Goal: Task Accomplishment & Management: Complete application form

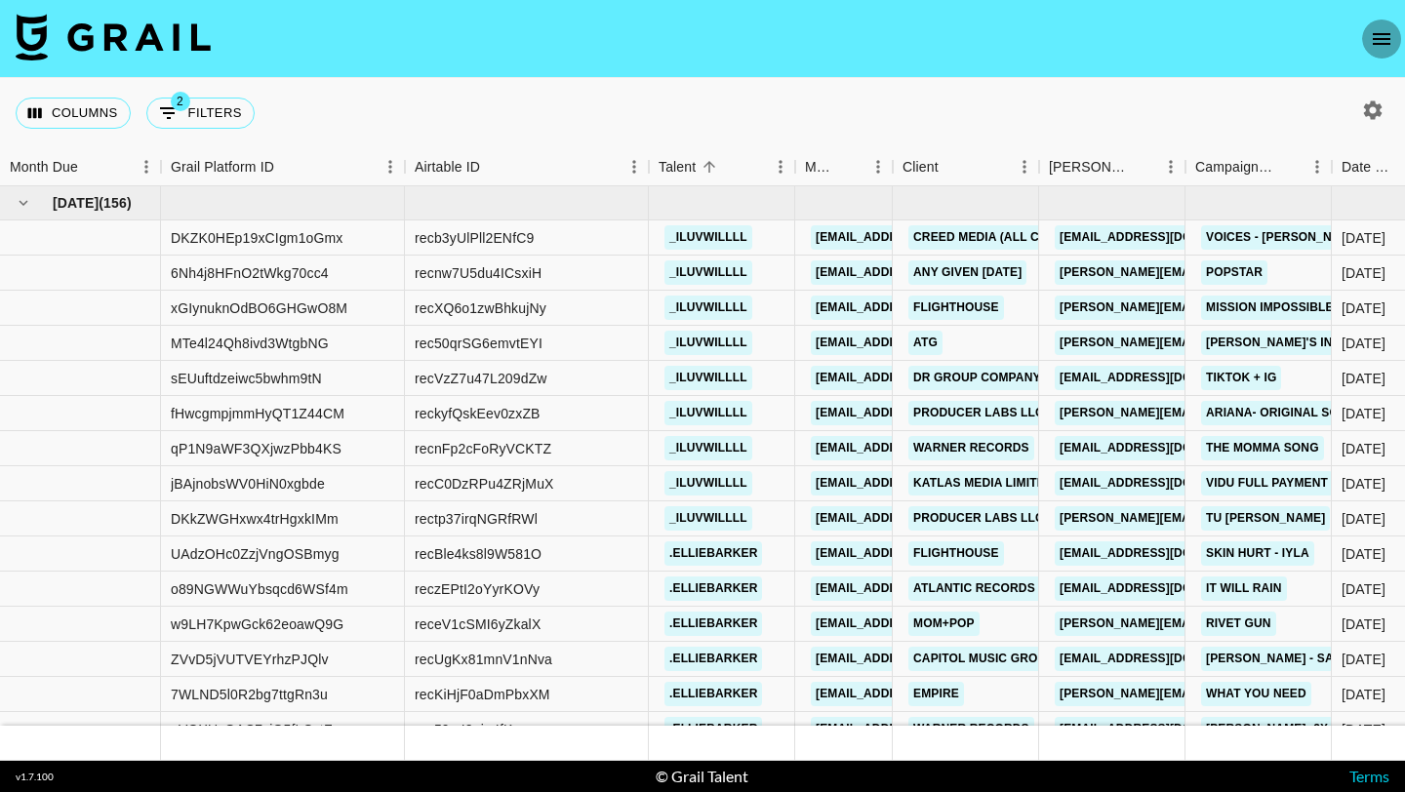
click at [1386, 47] on icon "open drawer" at bounding box center [1381, 38] width 23 height 23
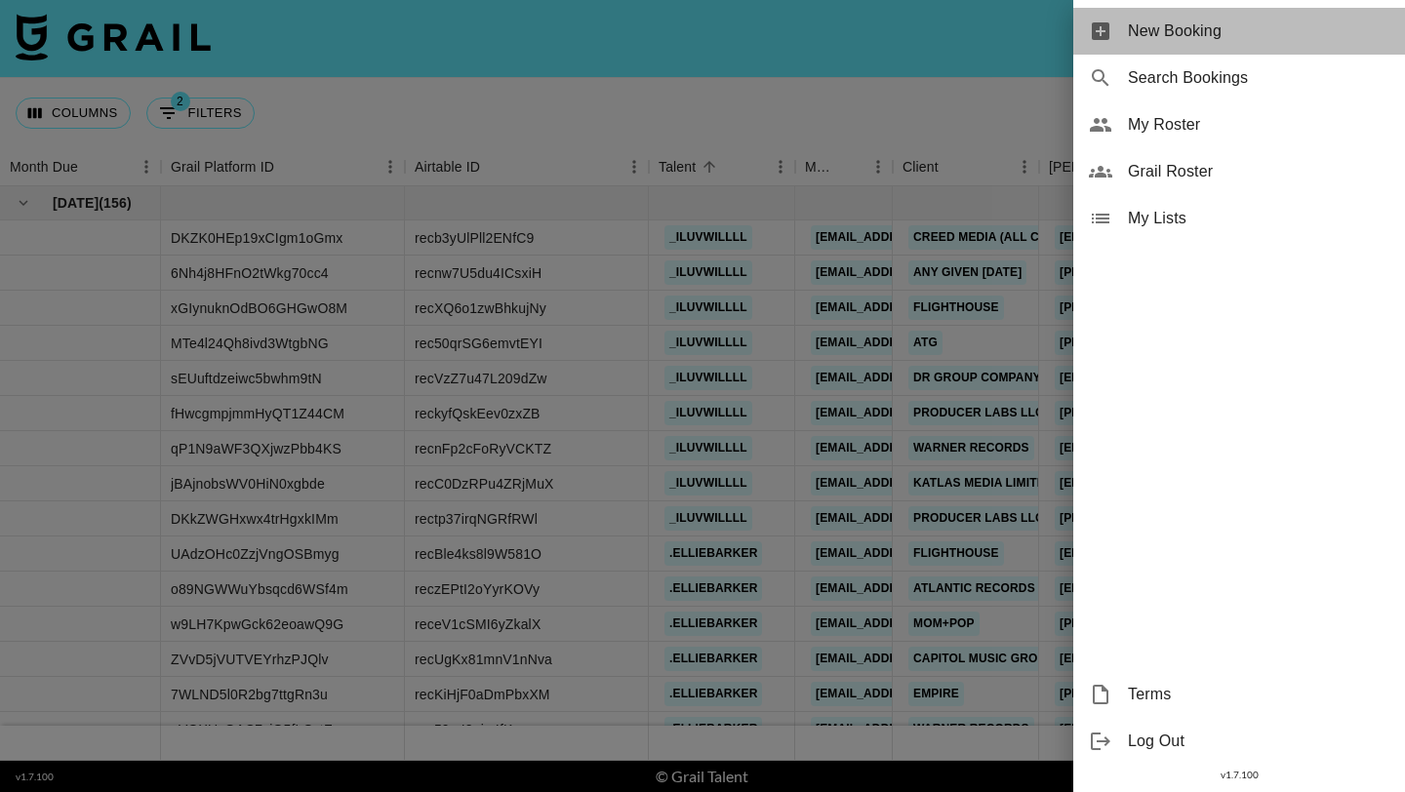
click at [1286, 45] on div "New Booking" at bounding box center [1239, 31] width 332 height 47
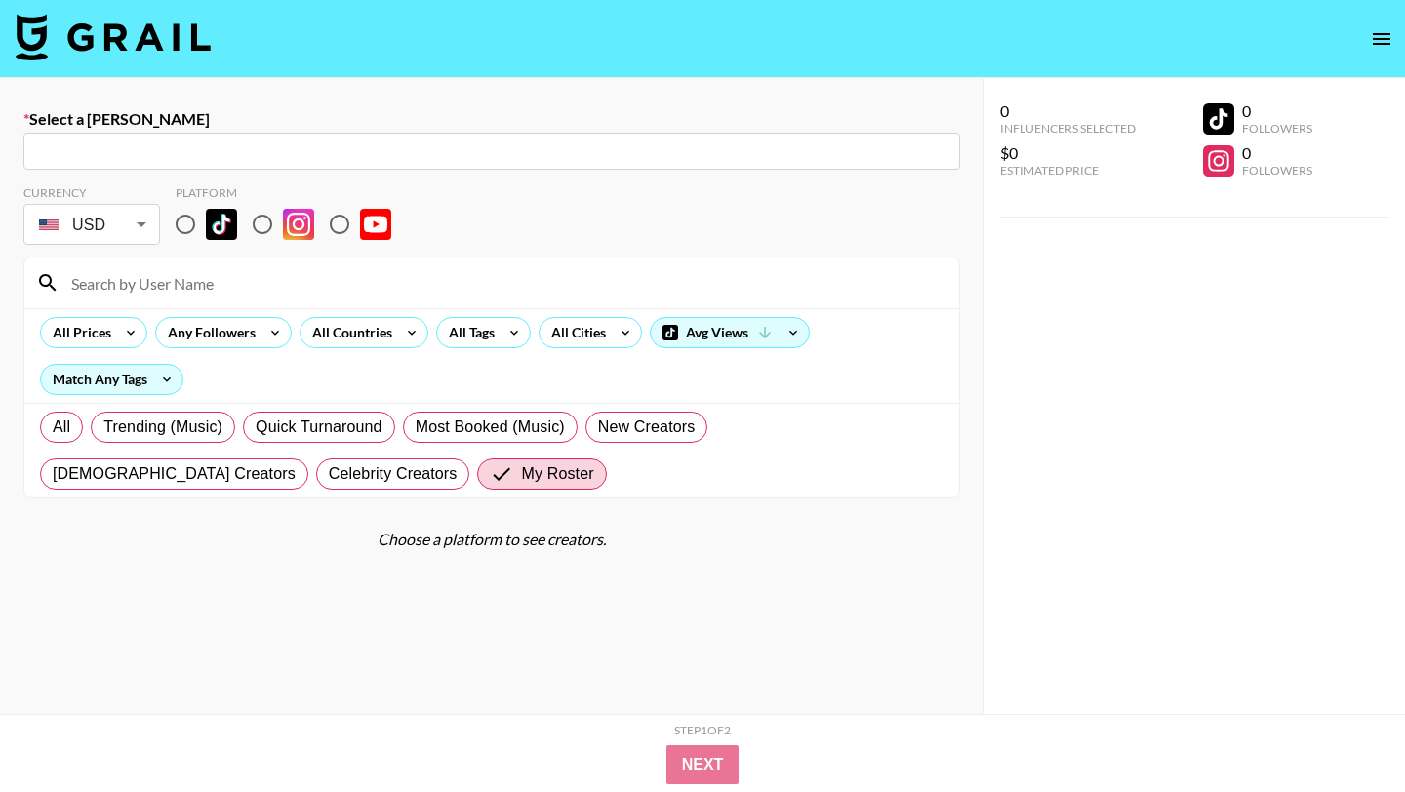
click at [436, 150] on input "text" at bounding box center [491, 151] width 913 height 22
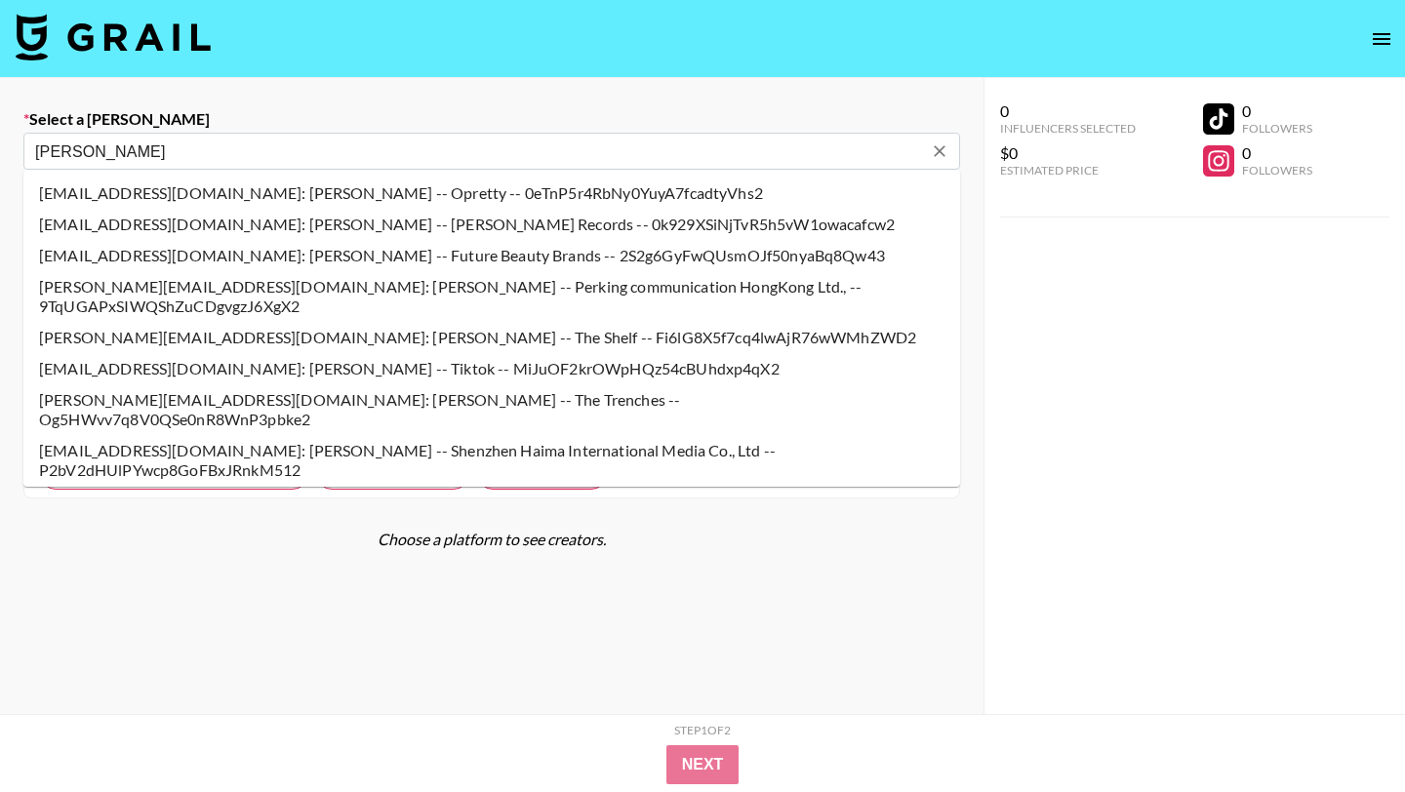
type input "natalie@the-trenches.com: Natalie Smith -- The Trenches -- Og5HWvv7q8V0QSe0nR8W…"
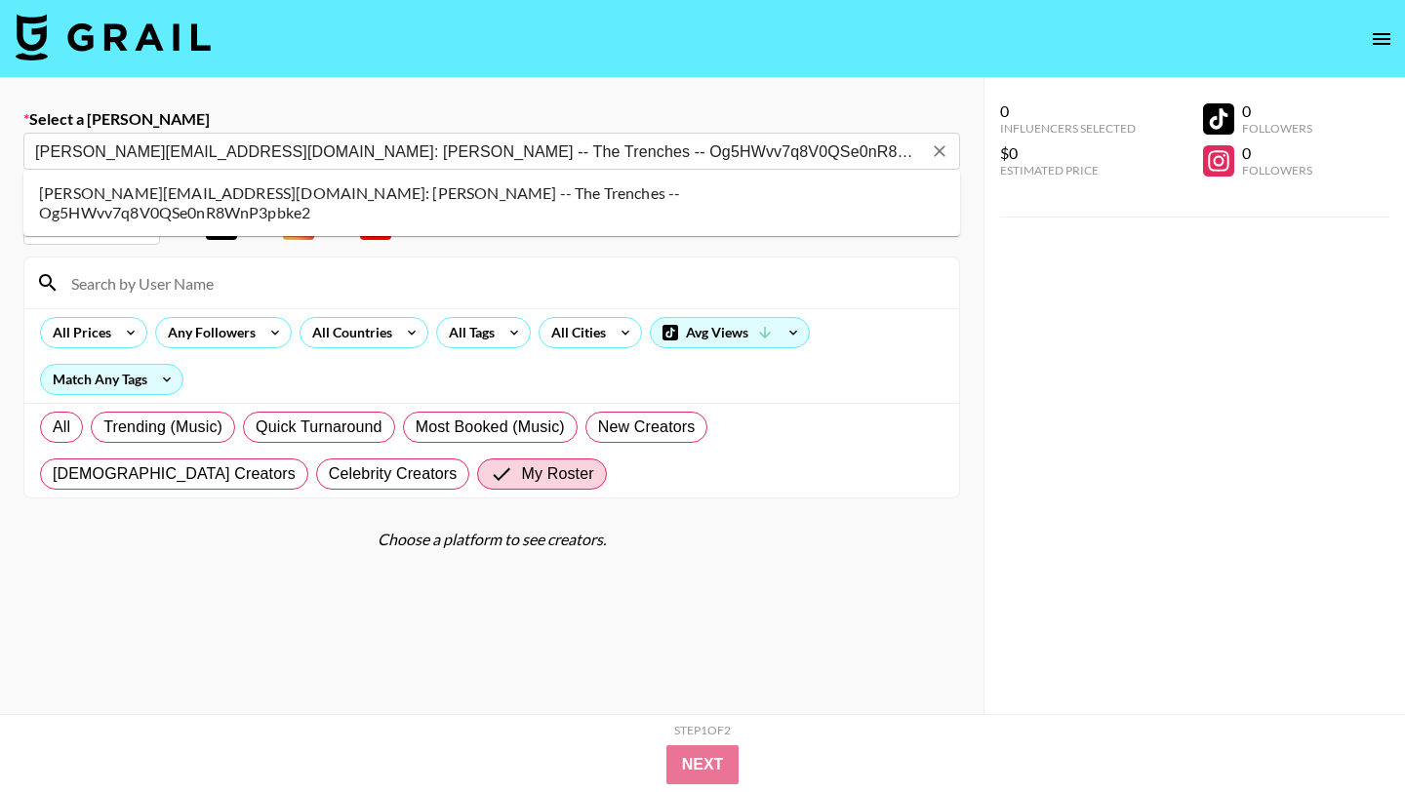
click at [222, 192] on li "natalie@the-trenches.com: Natalie Smith -- The Trenches -- Og5HWvv7q8V0QSe0nR8W…" at bounding box center [491, 203] width 936 height 51
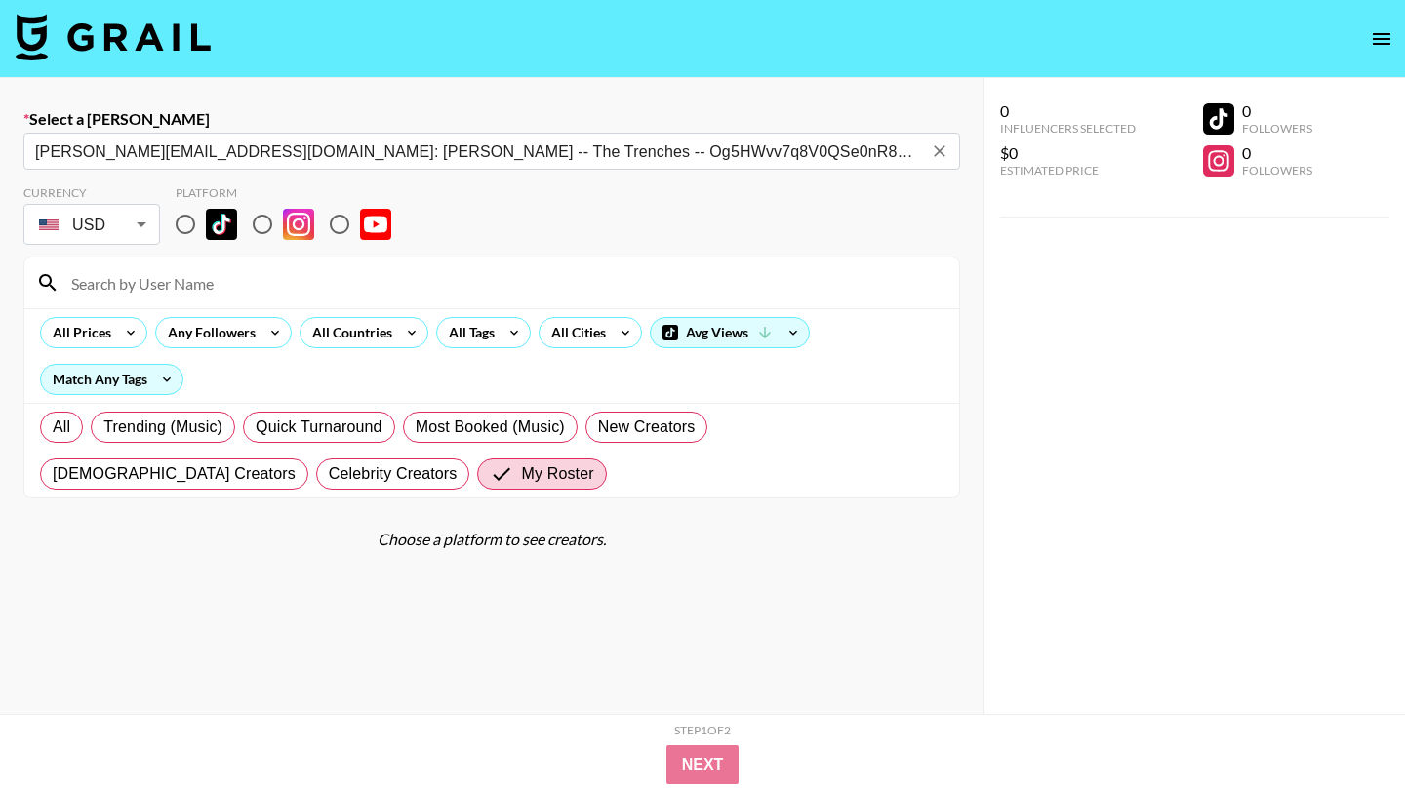
click at [189, 210] on input "radio" at bounding box center [185, 224] width 41 height 41
radio input "true"
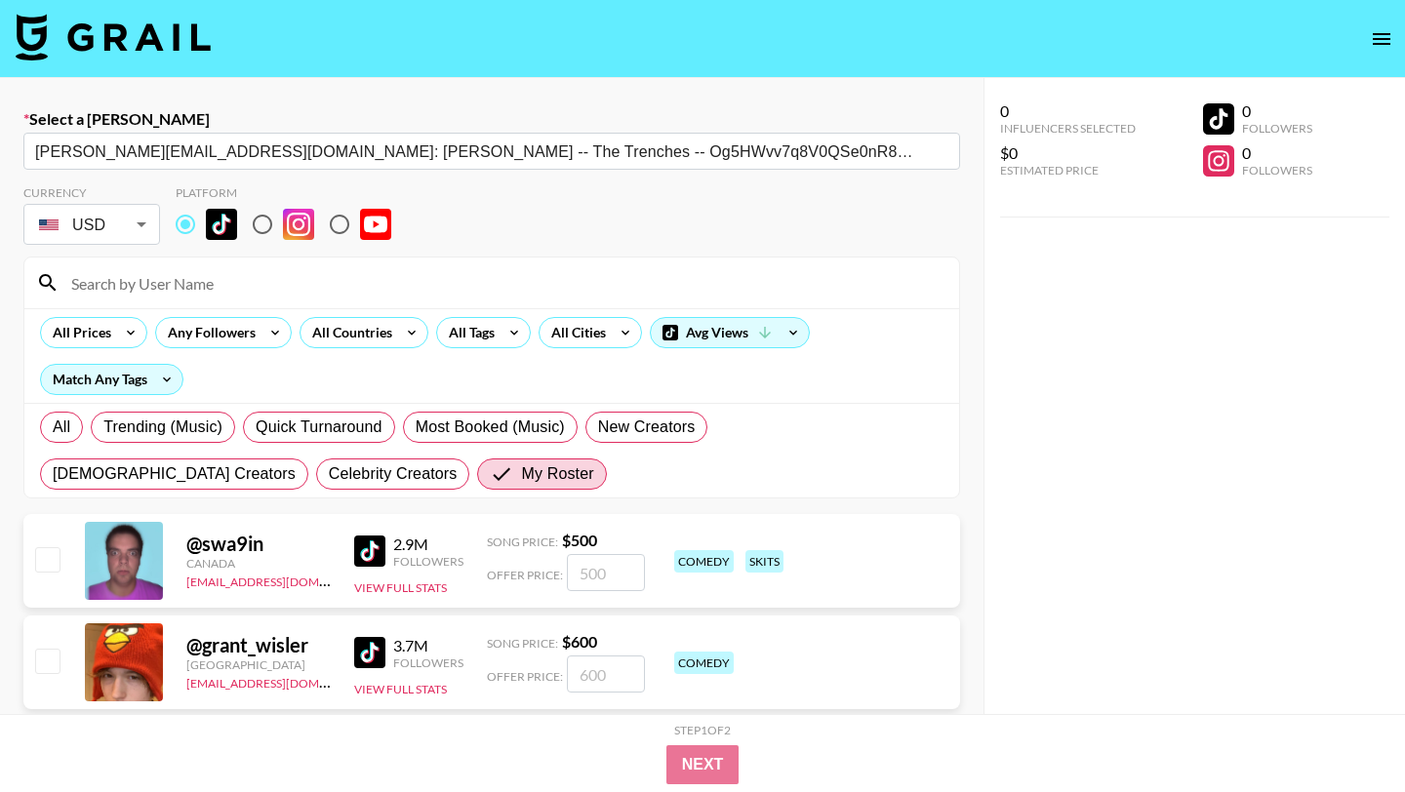
click at [189, 277] on input at bounding box center [504, 282] width 888 height 31
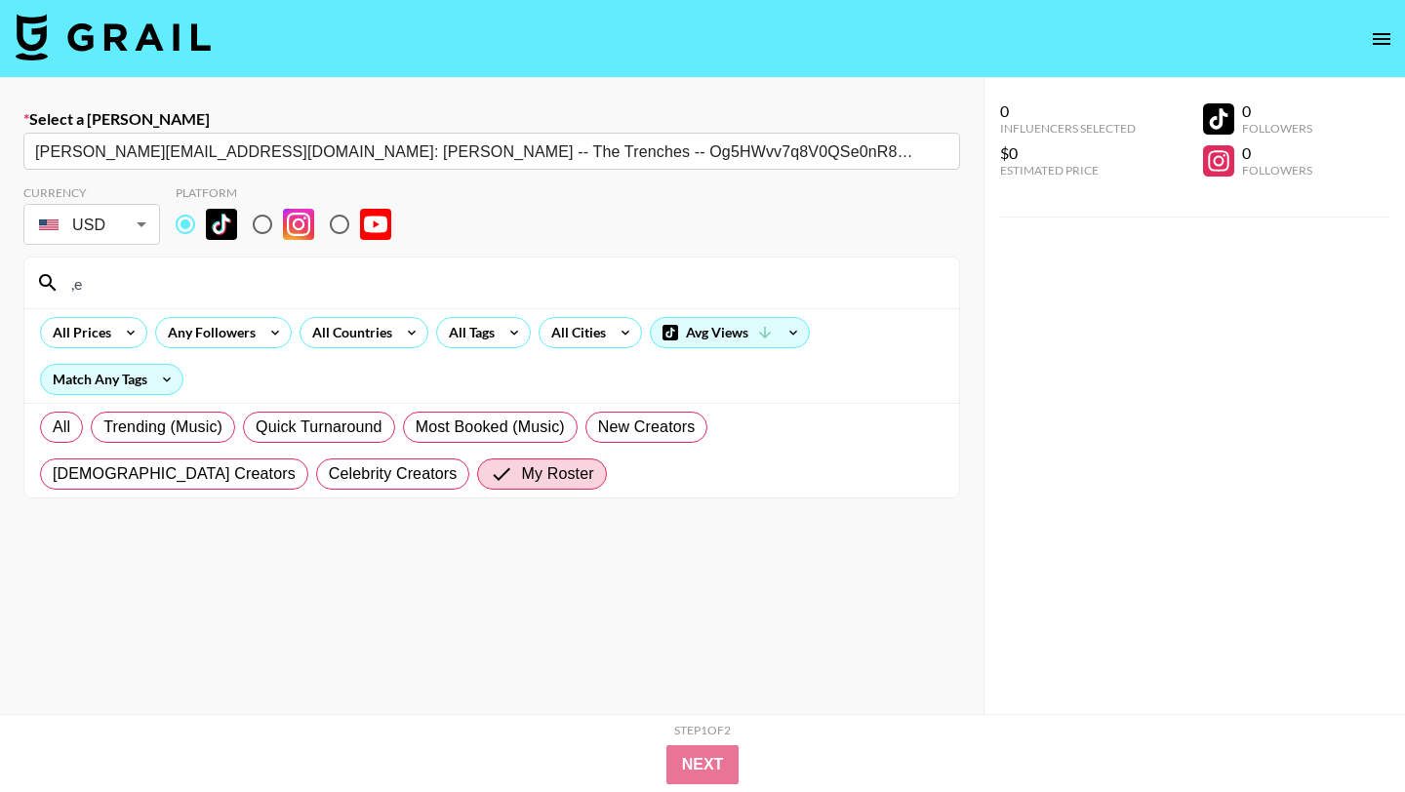
type input ","
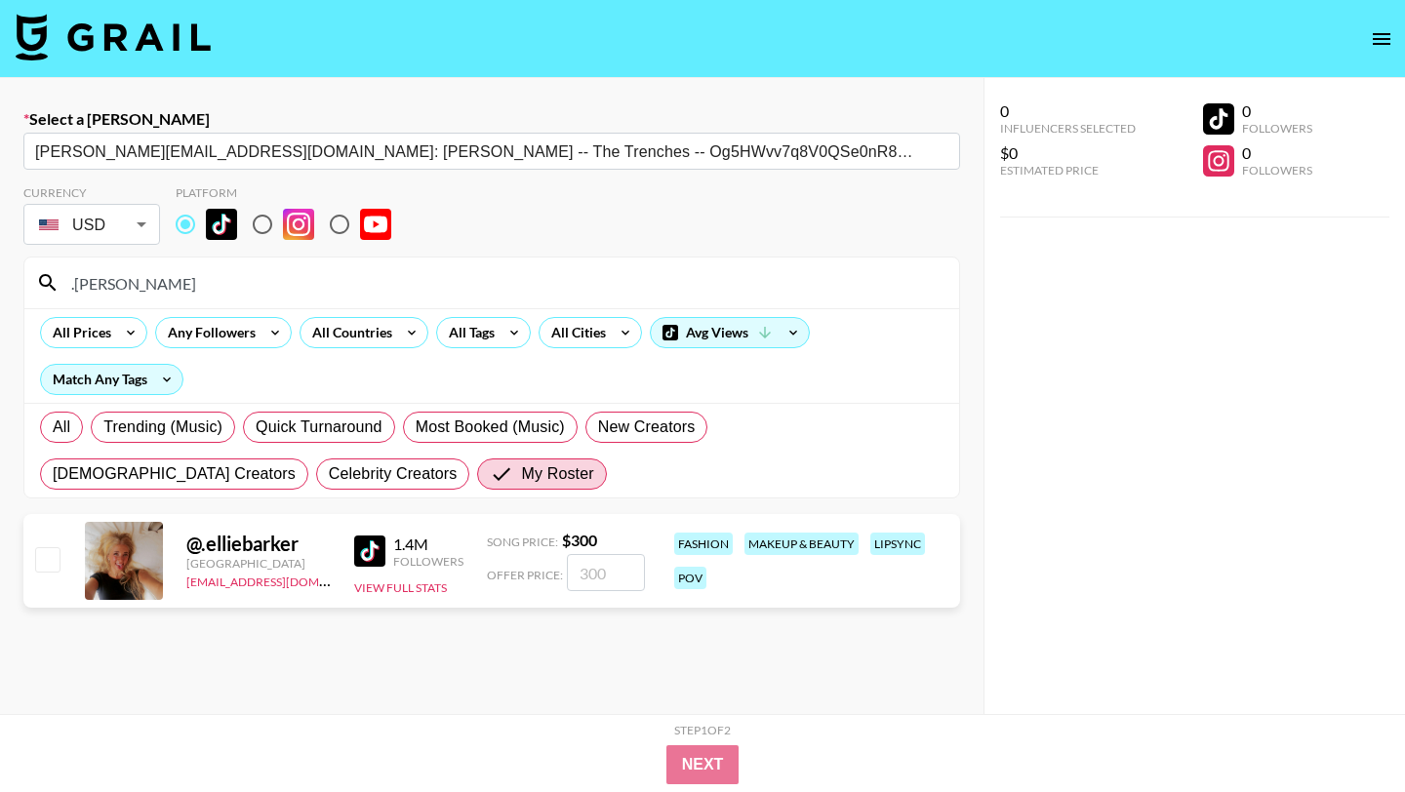
type input ".ellie"
click at [611, 572] on input "number" at bounding box center [606, 572] width 78 height 37
checkbox input "true"
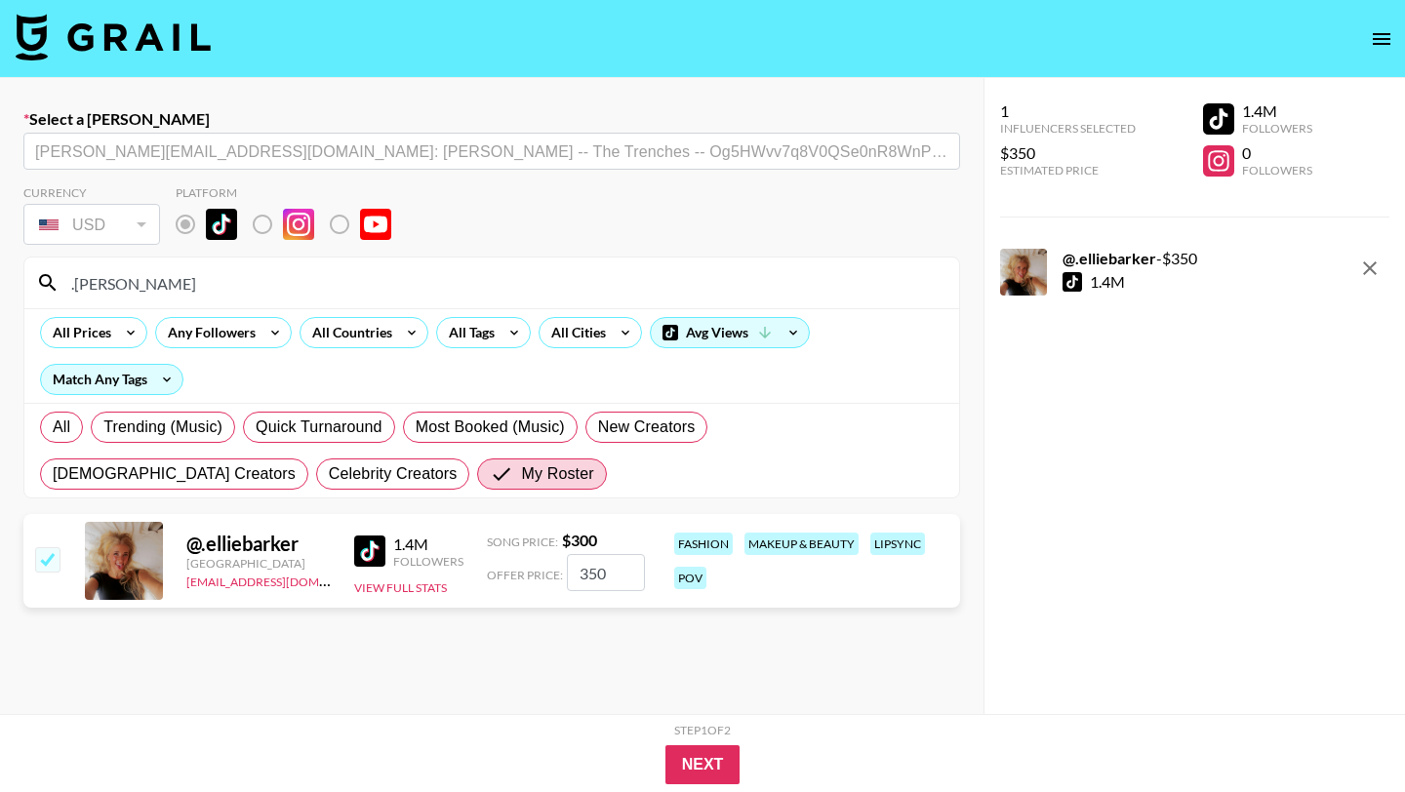
type input "350"
click at [693, 784] on div "Step 1 of 2 View Summary Next" at bounding box center [702, 753] width 1405 height 78
click at [710, 766] on button "Next" at bounding box center [702, 764] width 75 height 39
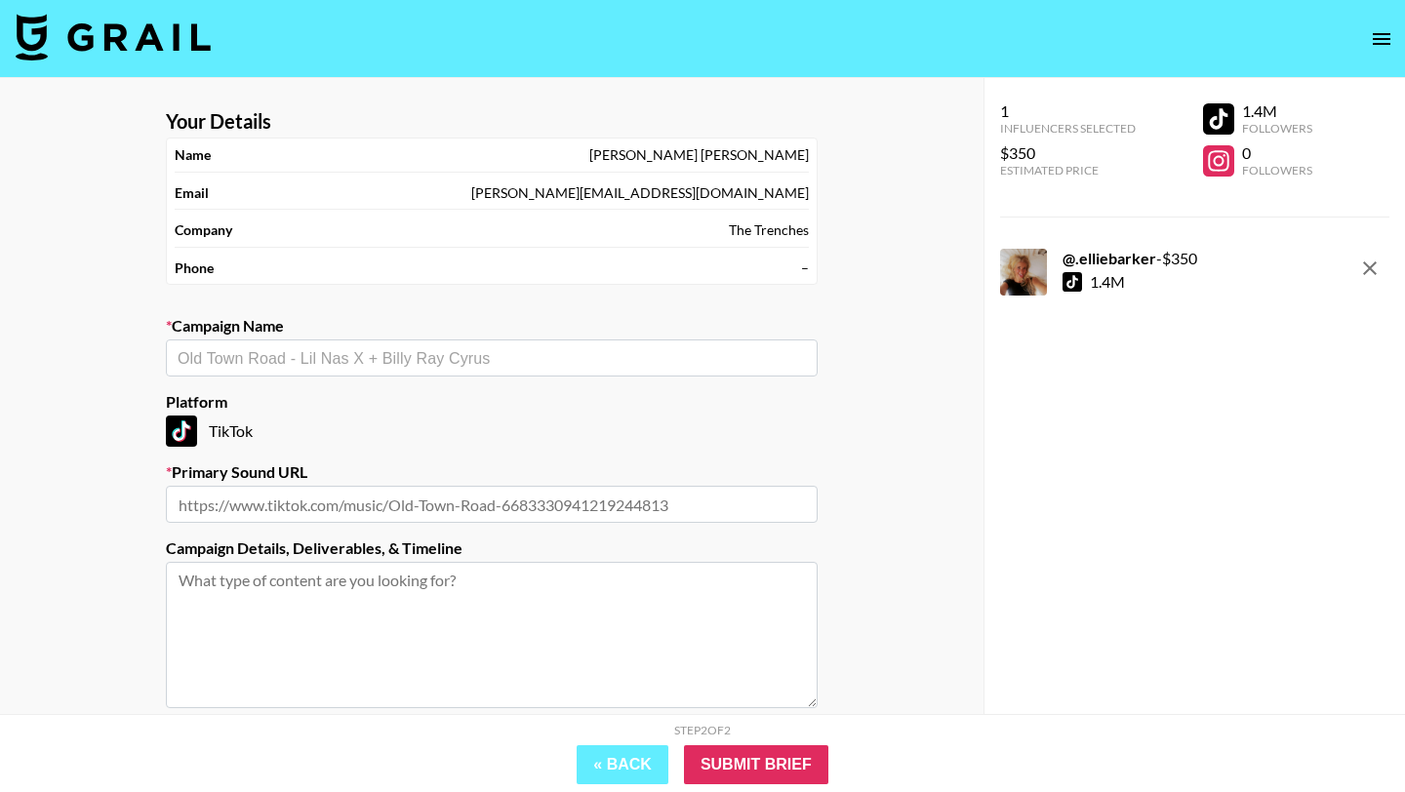
click at [561, 357] on input "text" at bounding box center [492, 358] width 628 height 22
click at [404, 413] on li "Add New Campaign: "twice"" at bounding box center [492, 399] width 652 height 31
type input "twice"
click at [433, 487] on input "text" at bounding box center [492, 504] width 652 height 37
paste input "https://www.tiktok.com/music/Strategy-from-the-Netflix-film-KPop-Demon-Hunters-…"
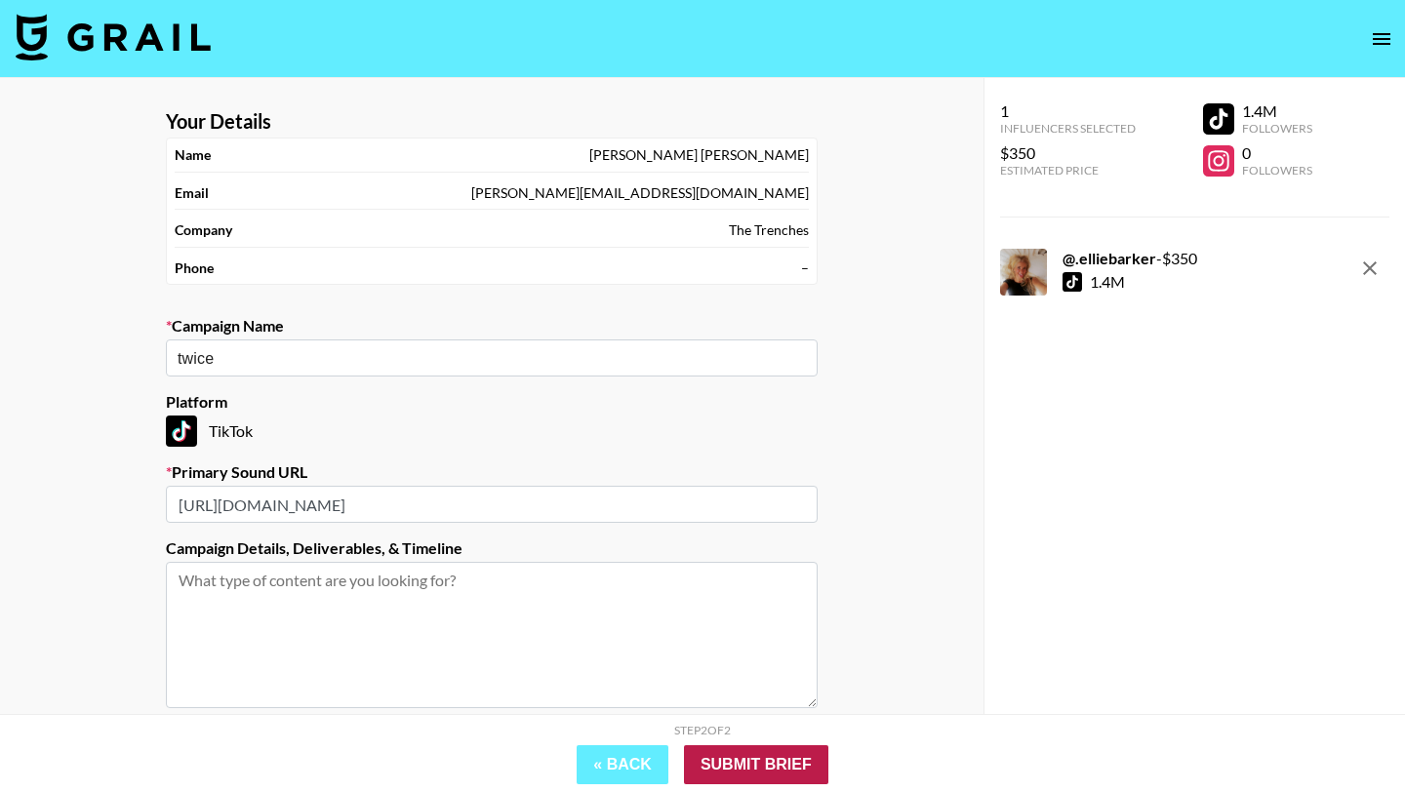
scroll to position [0, 131]
type input "https://www.tiktok.com/music/Strategy-from-the-Netflix-film-KPop-Demon-Hunters-…"
click at [749, 771] on input "Submit Brief" at bounding box center [756, 764] width 144 height 39
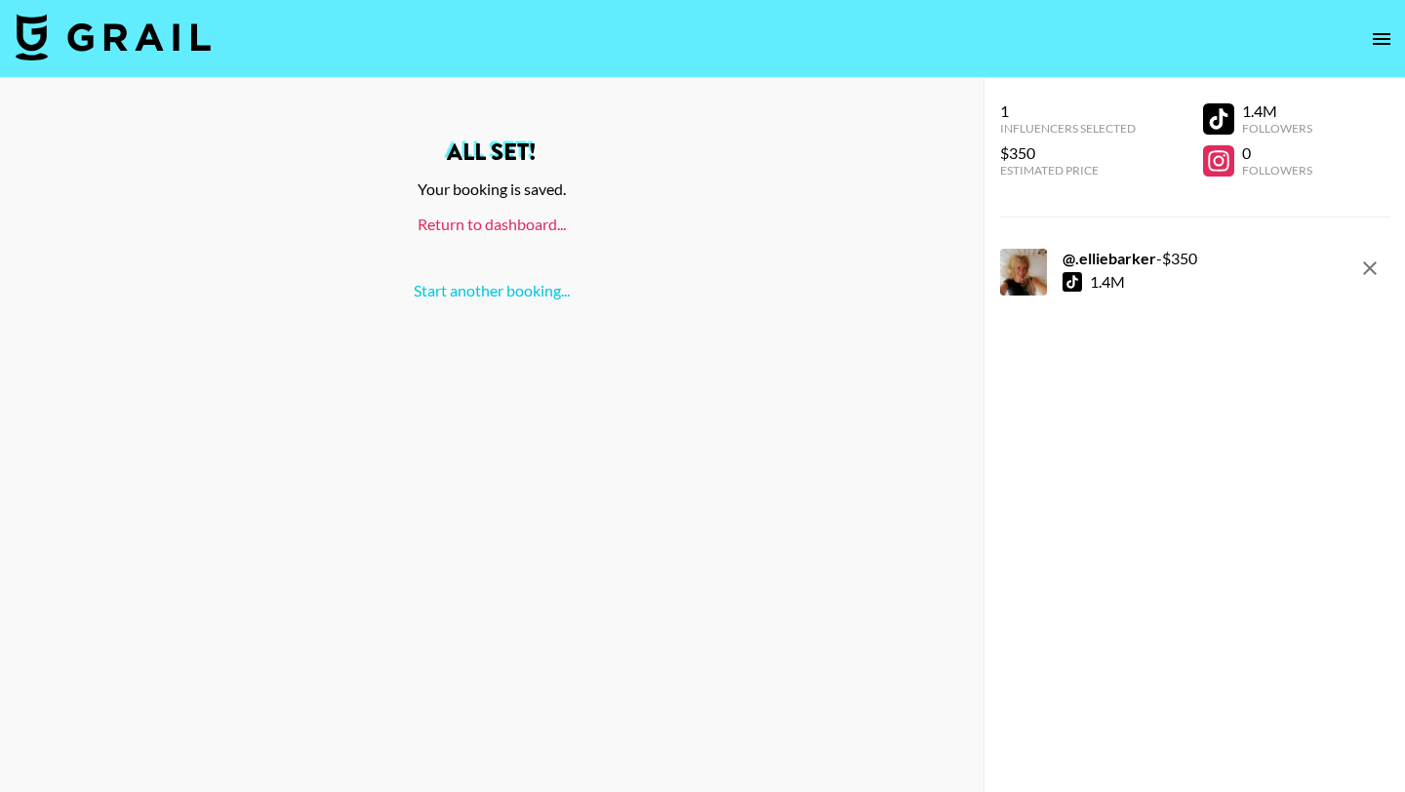
click at [540, 231] on link "Return to dashboard..." at bounding box center [492, 224] width 148 height 19
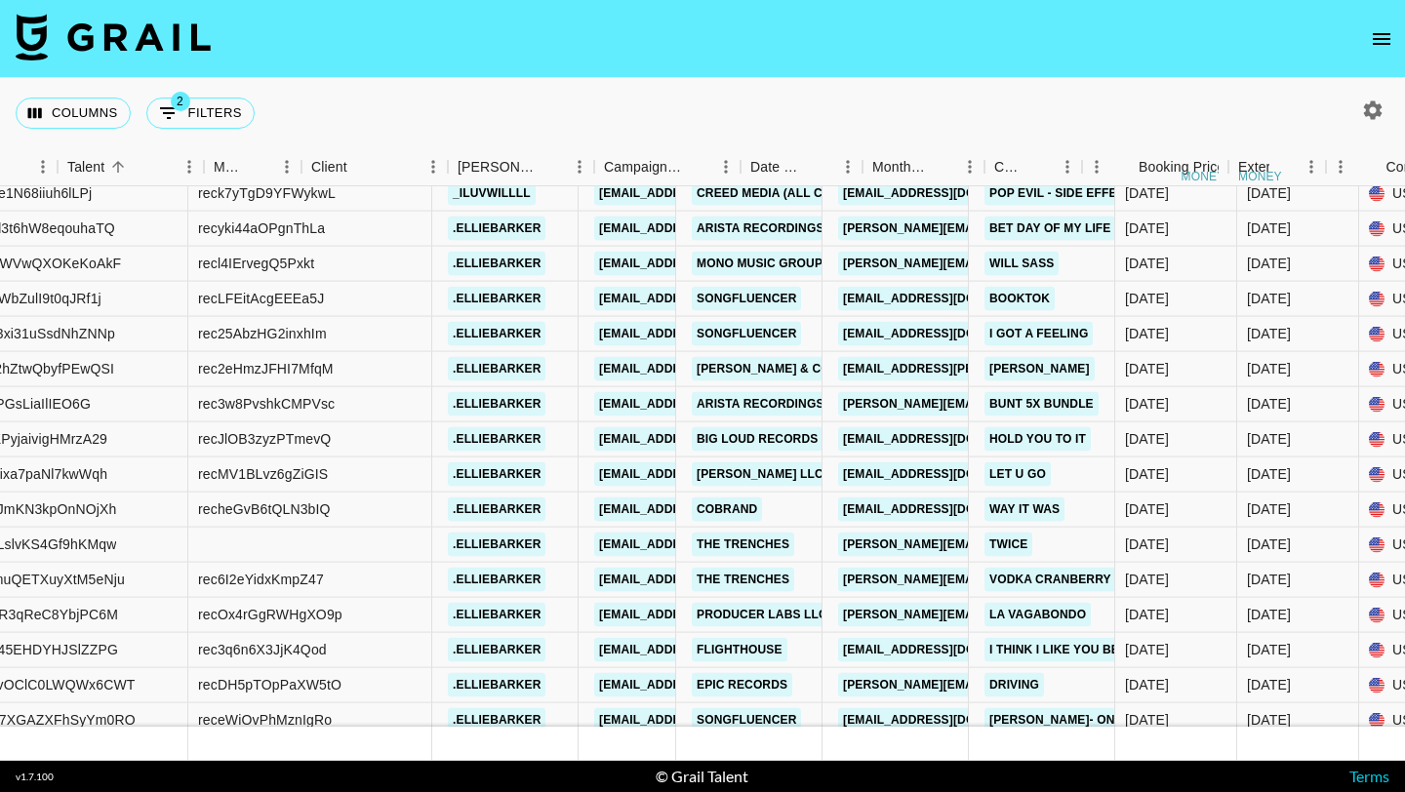
scroll to position [14042, 591]
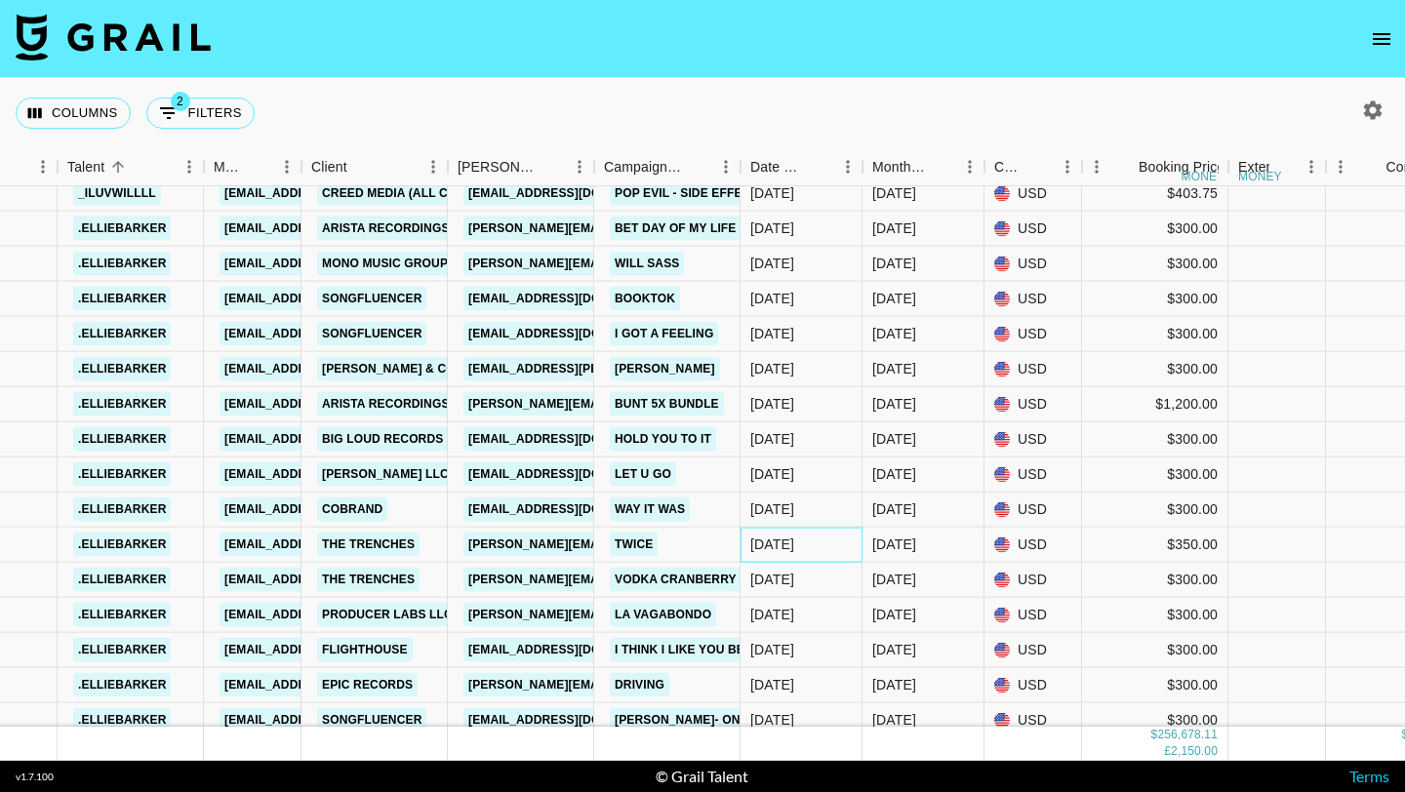
click at [794, 551] on div "[DATE]" at bounding box center [772, 545] width 44 height 20
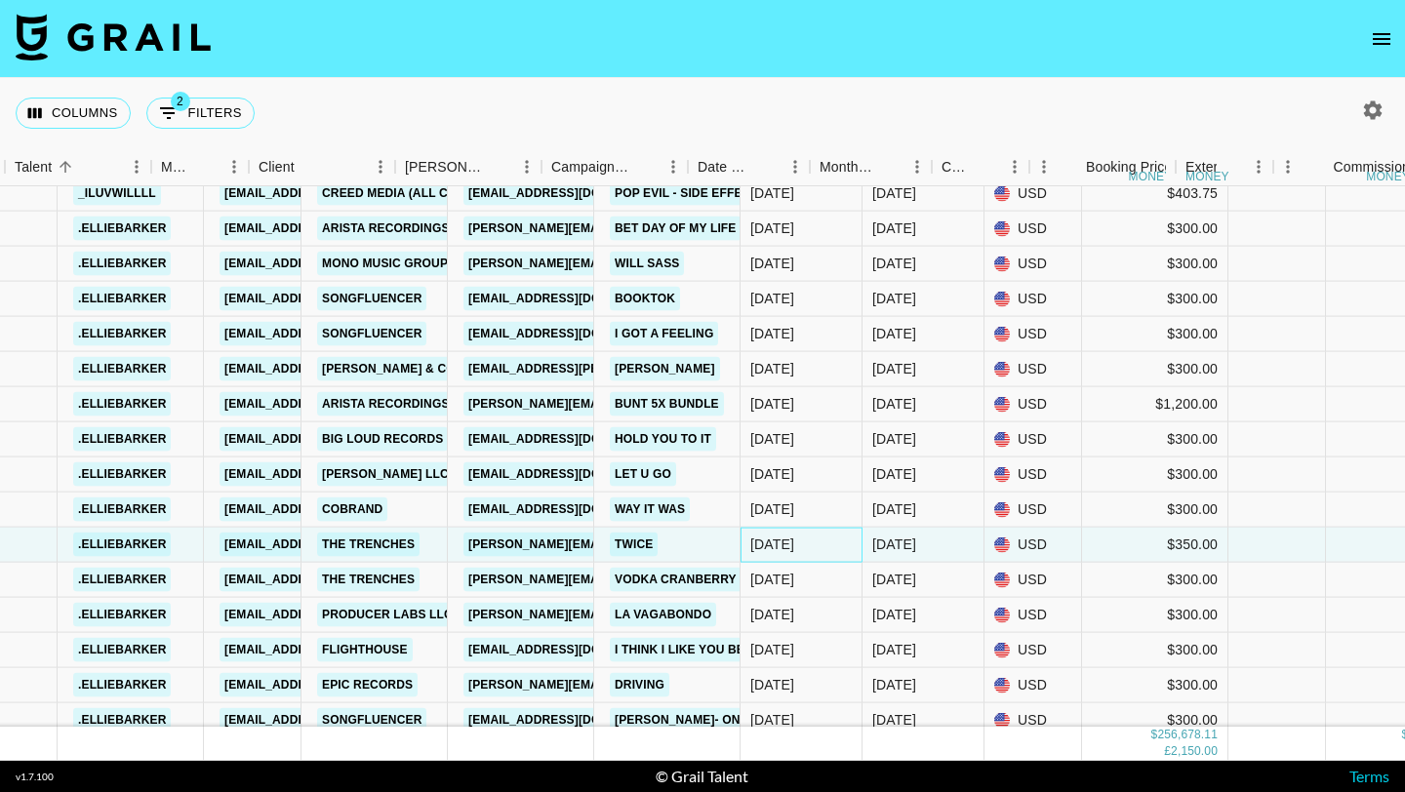
scroll to position [14042, 1405]
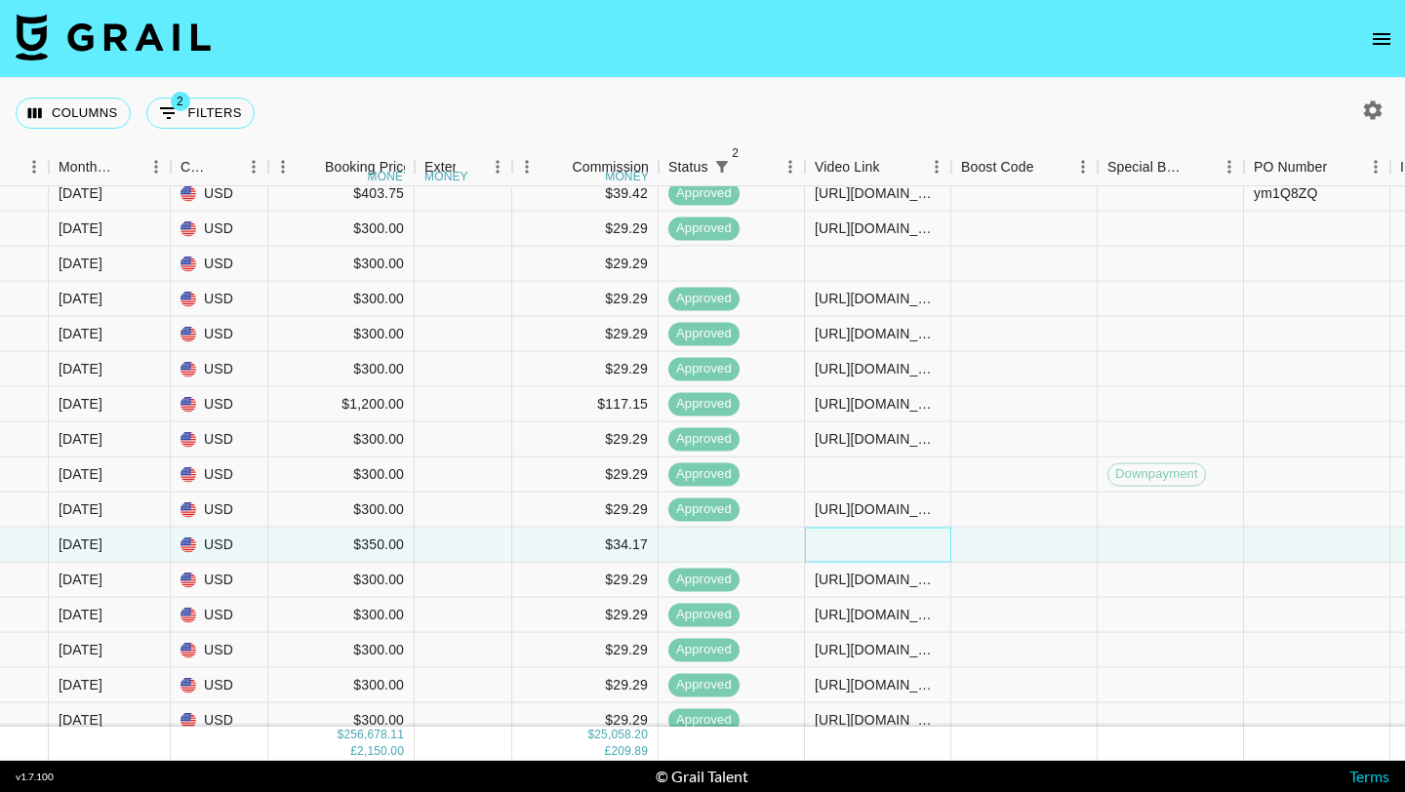
click at [901, 547] on div at bounding box center [878, 545] width 146 height 35
type input "[URL][DOMAIN_NAME]"
click at [1013, 533] on div at bounding box center [1024, 545] width 146 height 35
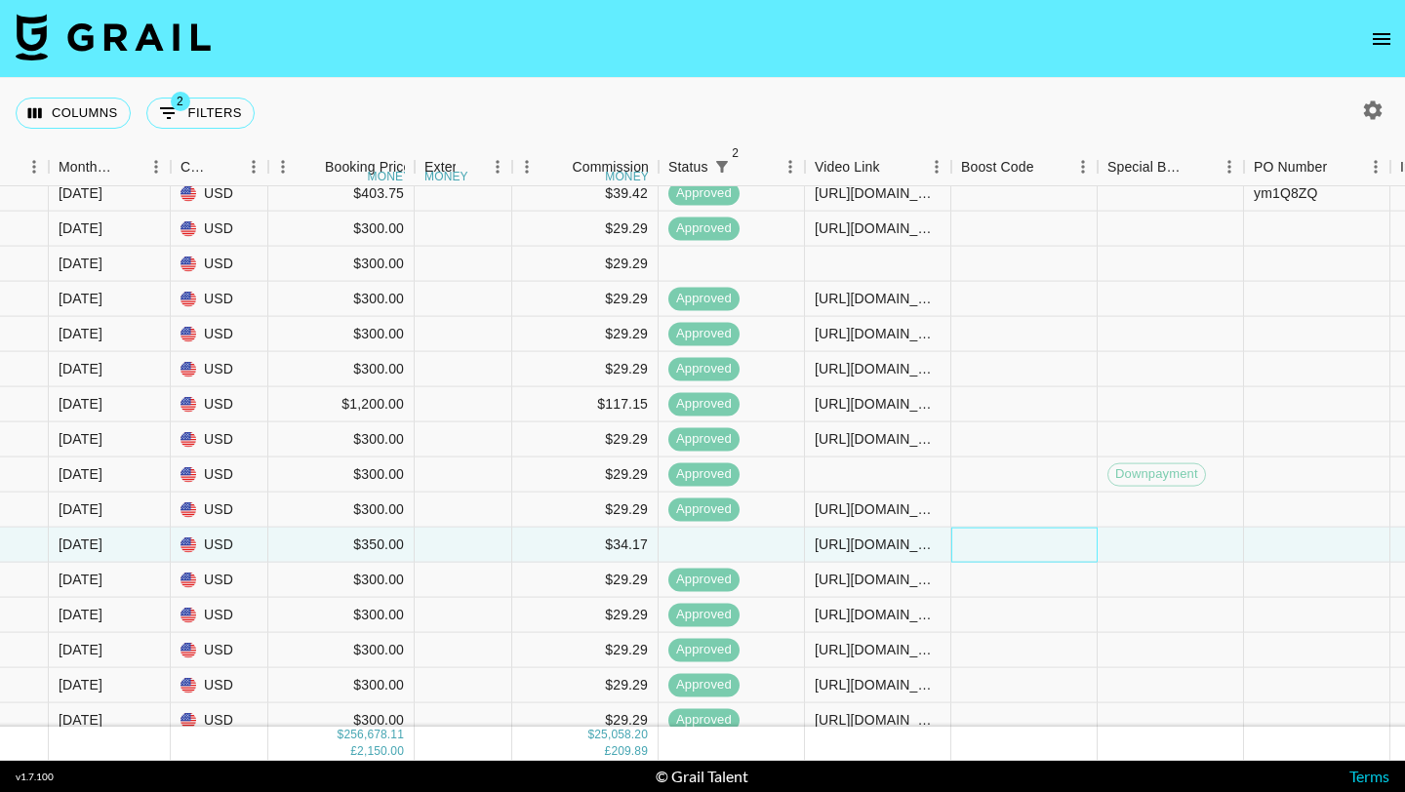
scroll to position [14042, 2346]
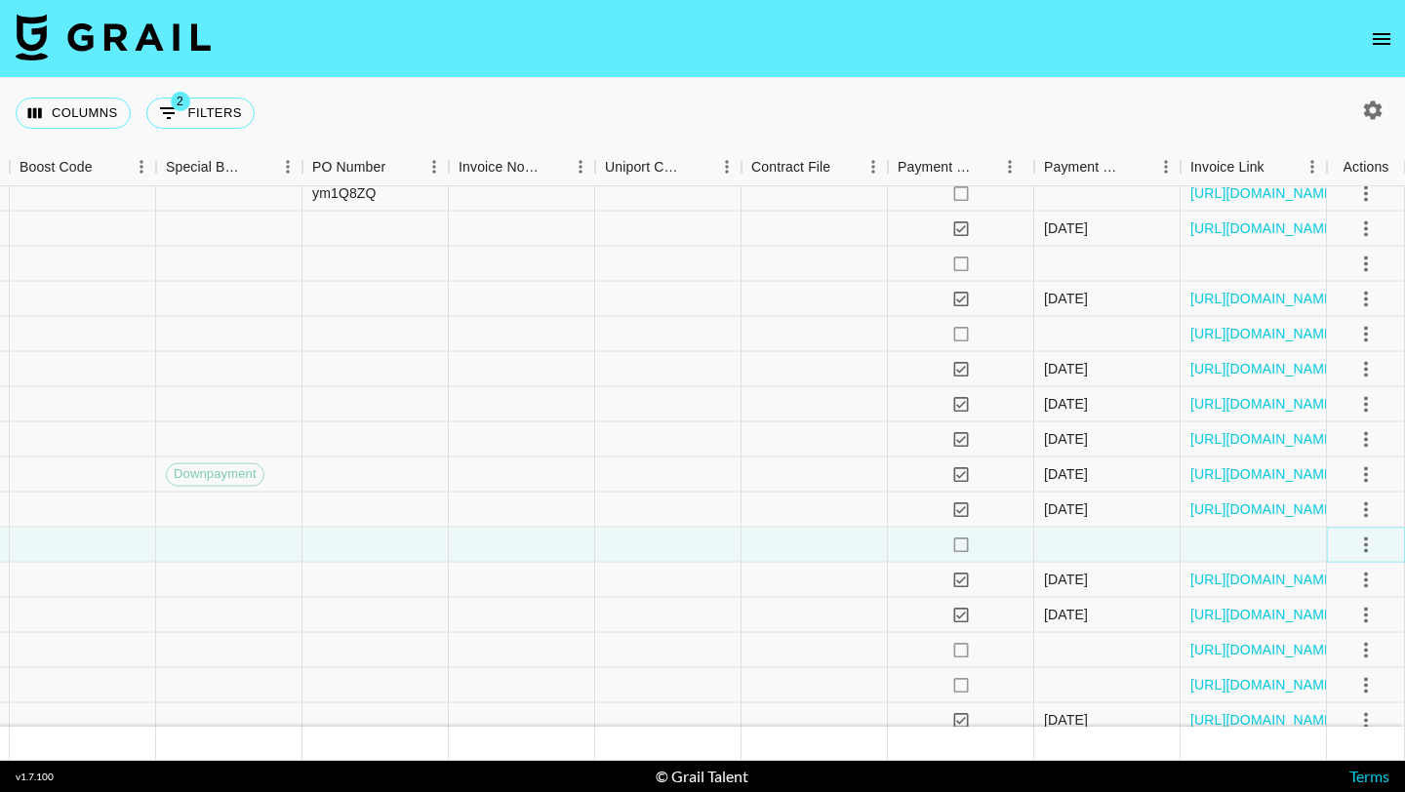
click at [1357, 548] on icon "select merge strategy" at bounding box center [1365, 544] width 23 height 23
click at [1323, 717] on div "Approve" at bounding box center [1324, 726] width 60 height 23
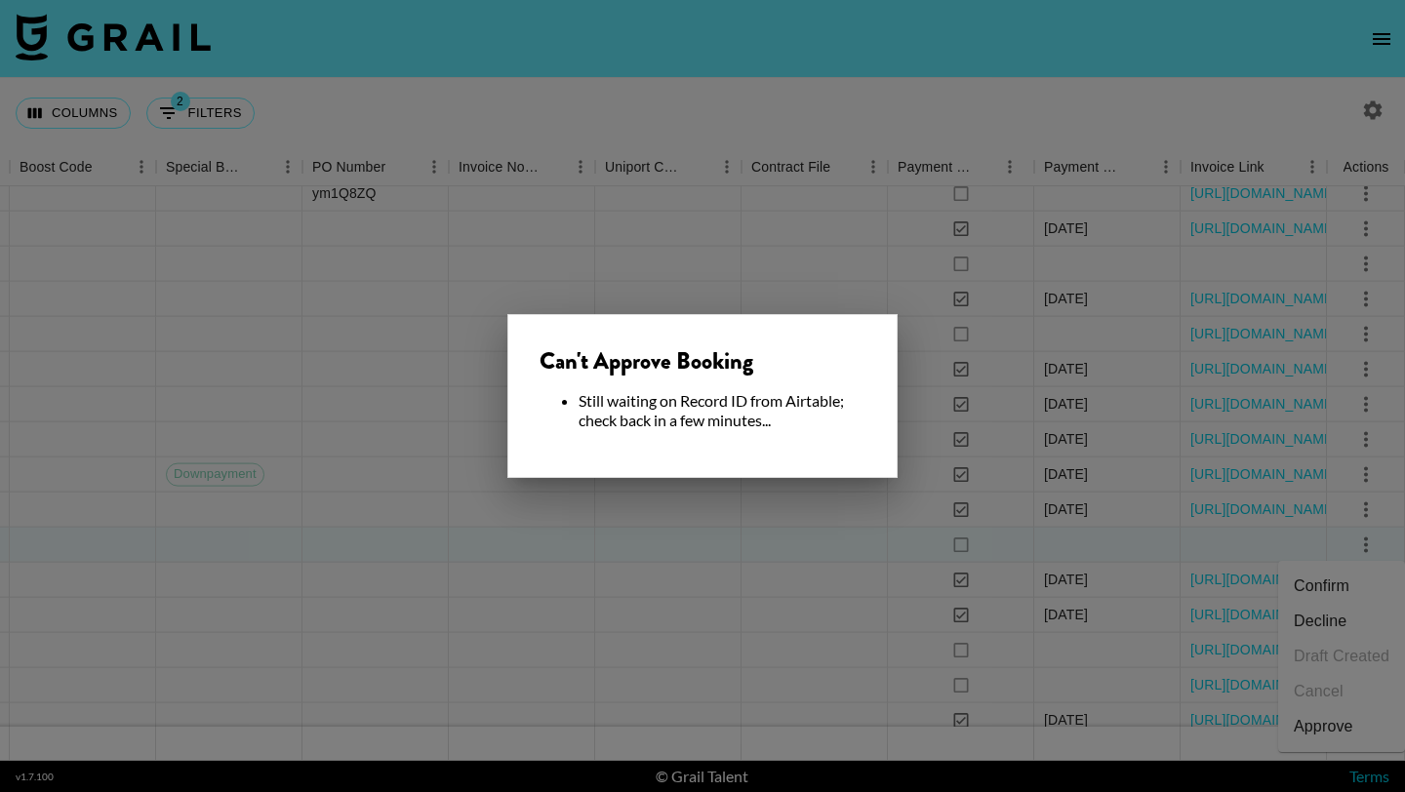
click at [738, 572] on div at bounding box center [702, 396] width 1405 height 792
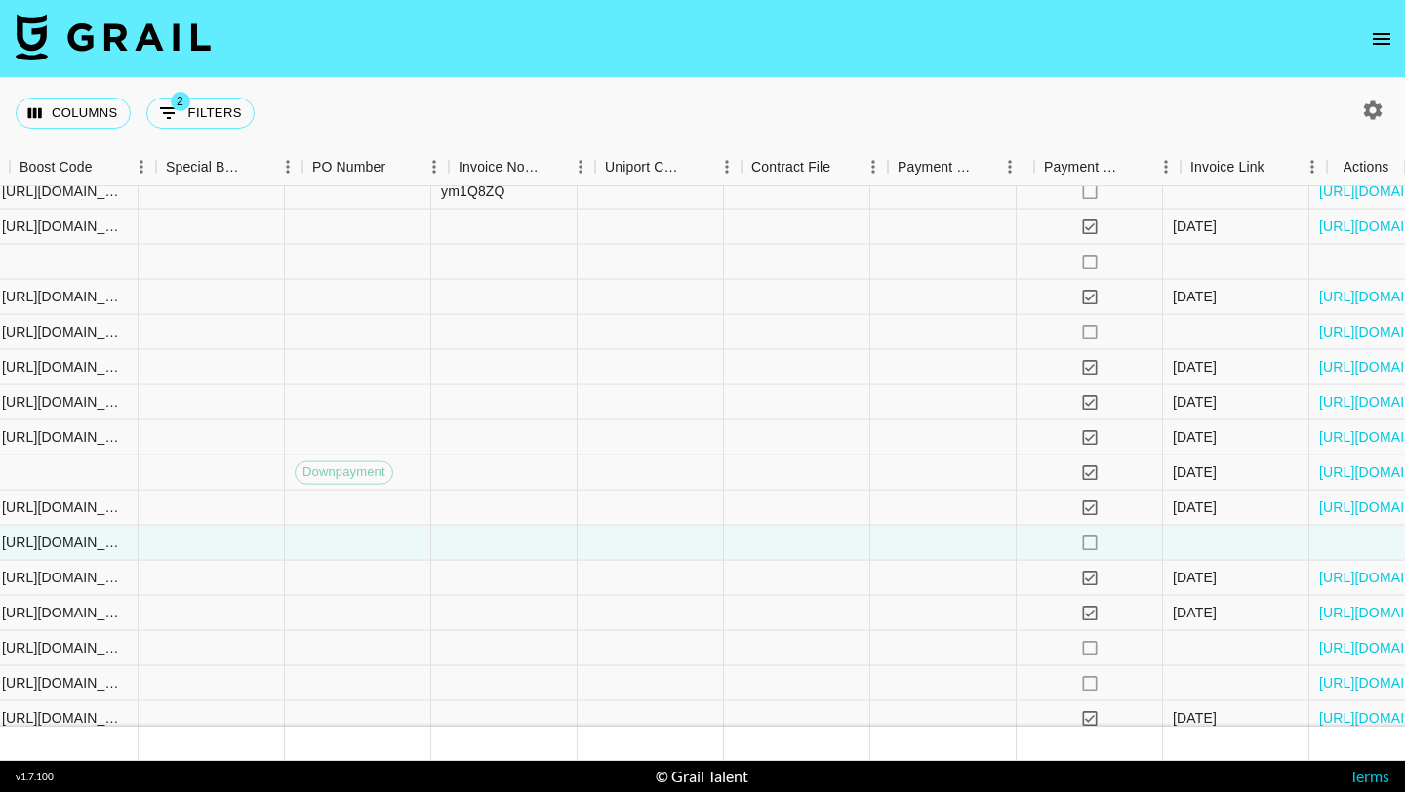
scroll to position [14044, 2346]
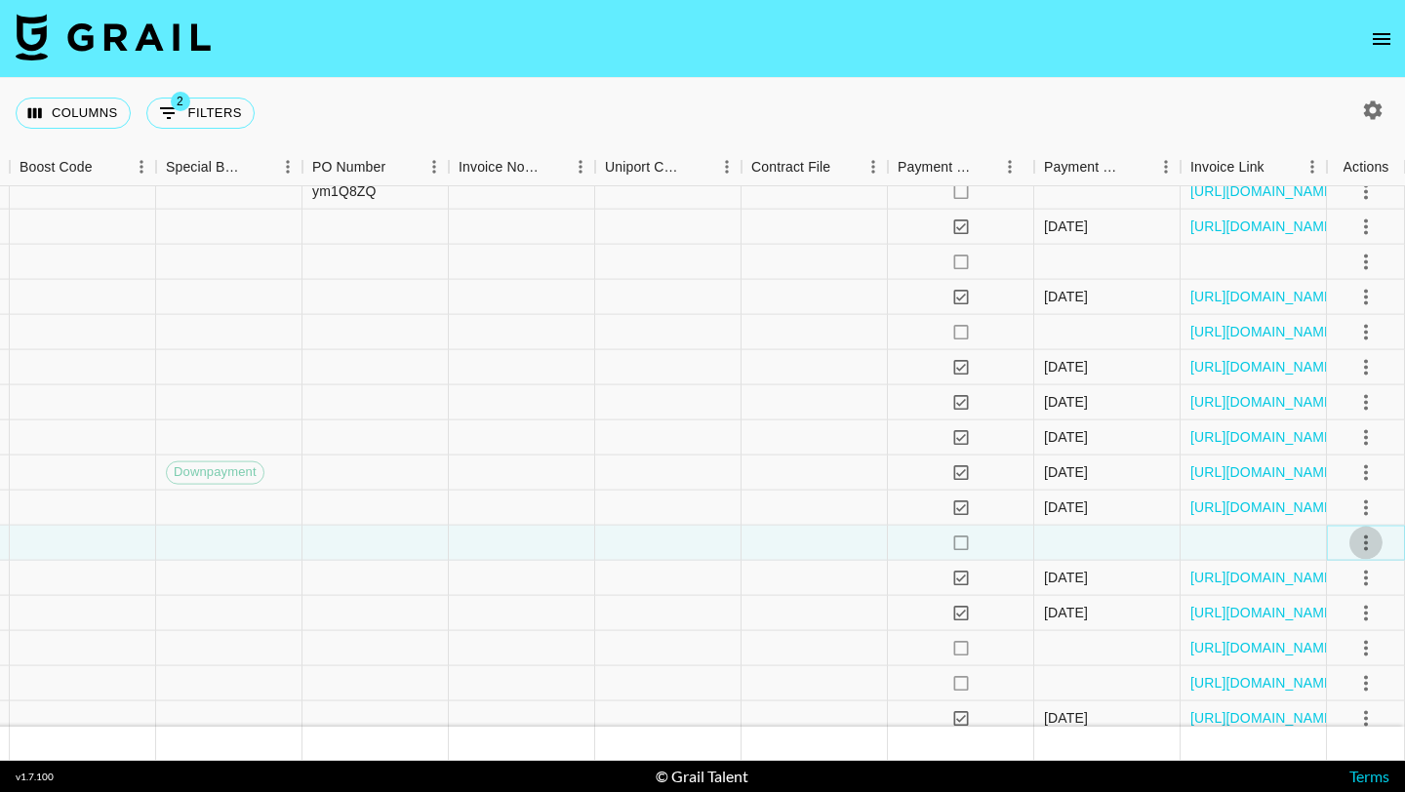
click at [1354, 544] on icon "select merge strategy" at bounding box center [1365, 542] width 23 height 23
click at [1354, 720] on li "Approve" at bounding box center [1341, 724] width 127 height 35
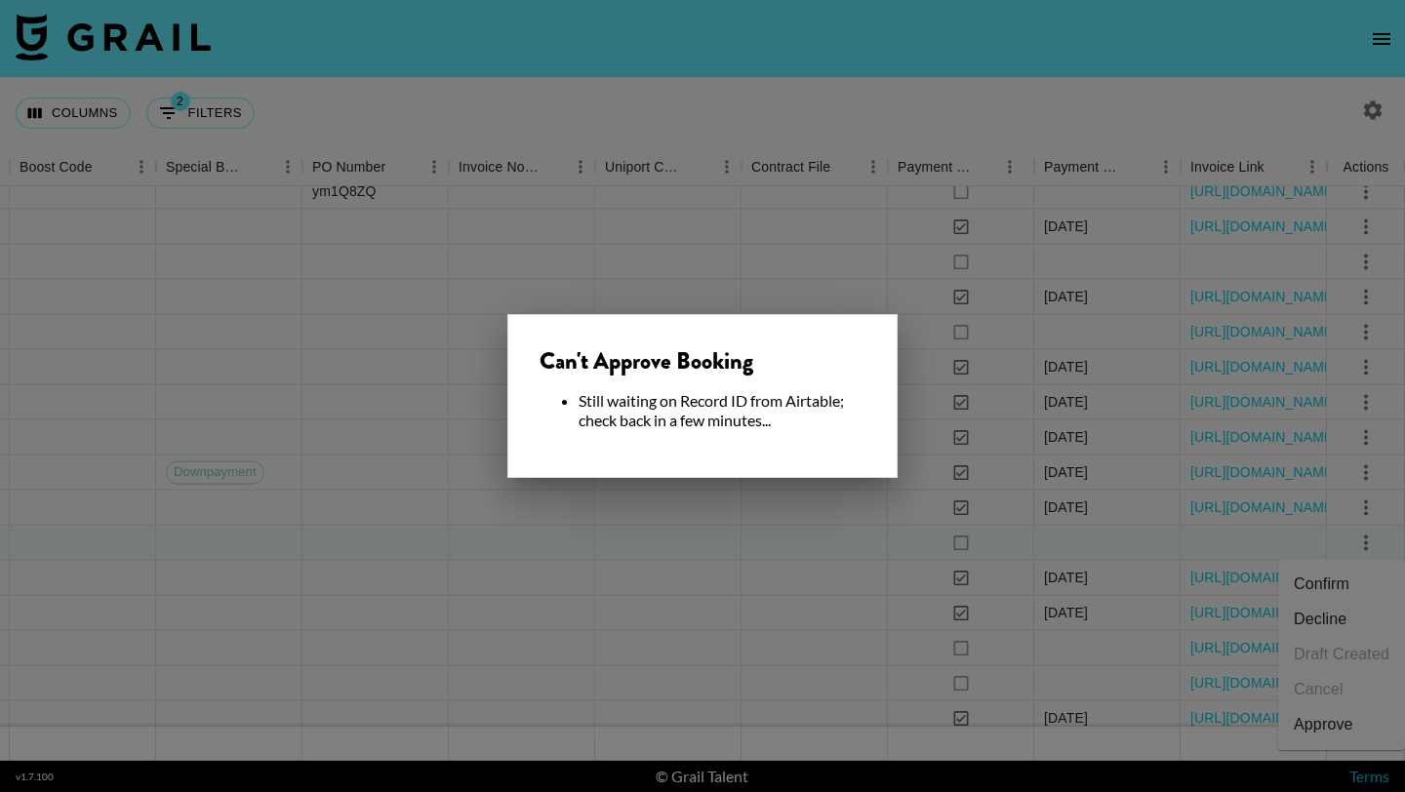
click at [680, 702] on div at bounding box center [702, 396] width 1405 height 792
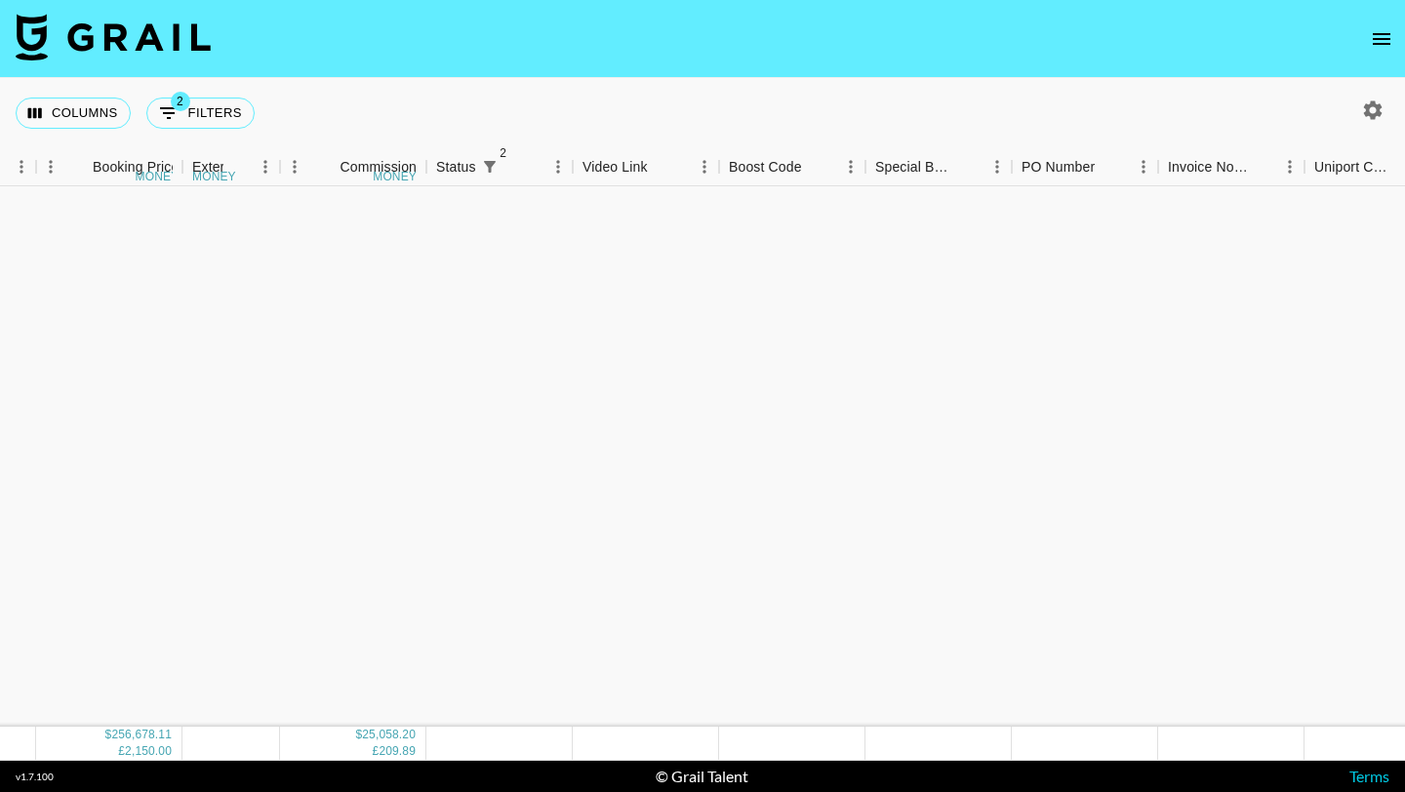
scroll to position [15880, 1637]
